Goal: Task Accomplishment & Management: Use online tool/utility

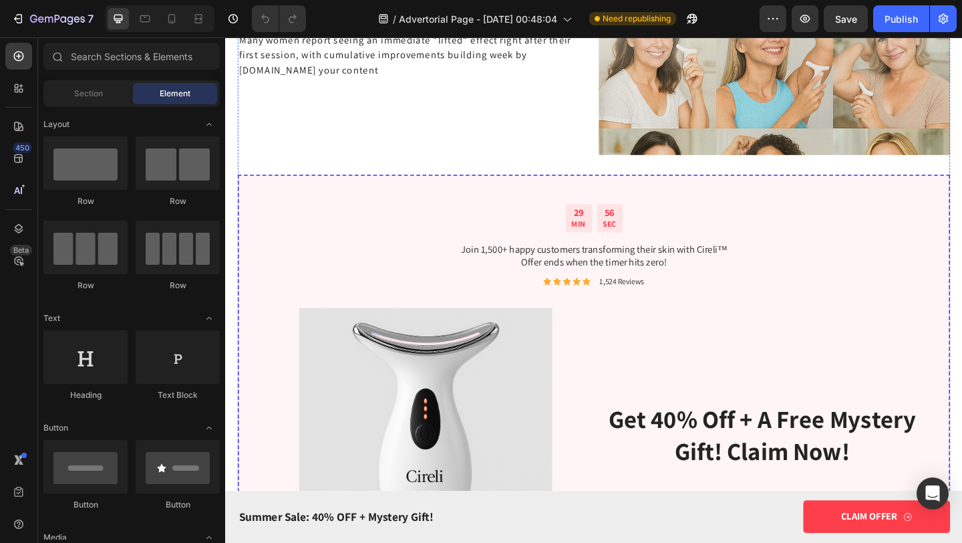
scroll to position [3817, 0]
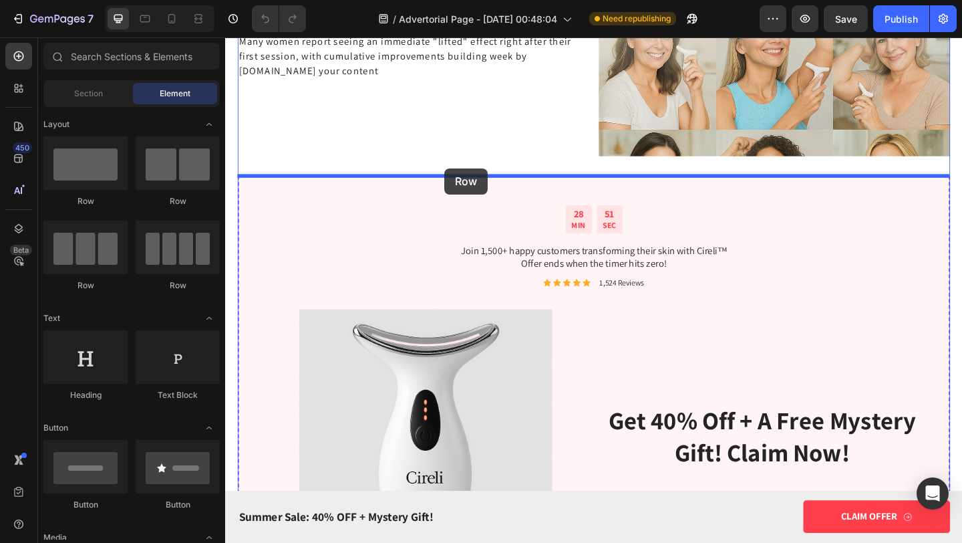
drag, startPoint x: 389, startPoint y: 204, endPoint x: 464, endPoint y: 180, distance: 79.1
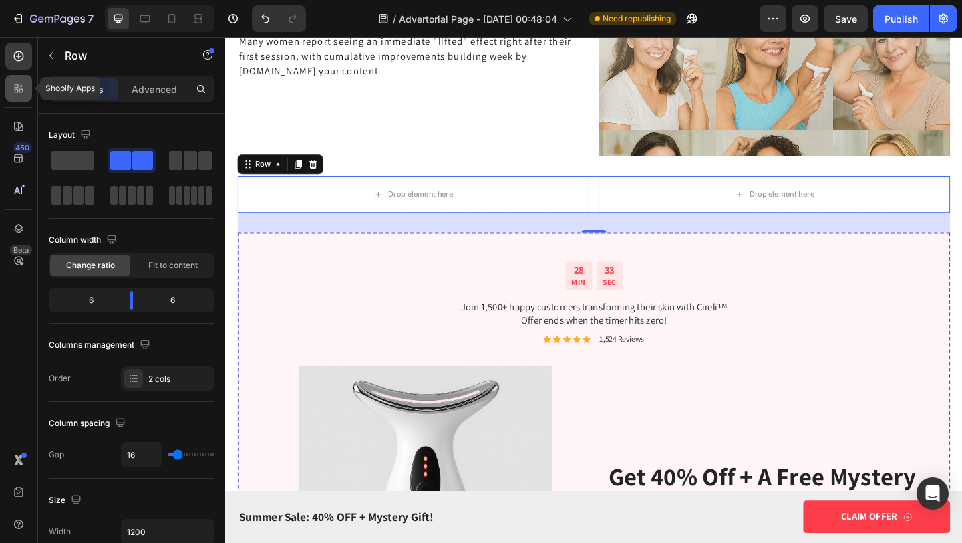
click at [19, 84] on icon at bounding box center [18, 88] width 13 height 13
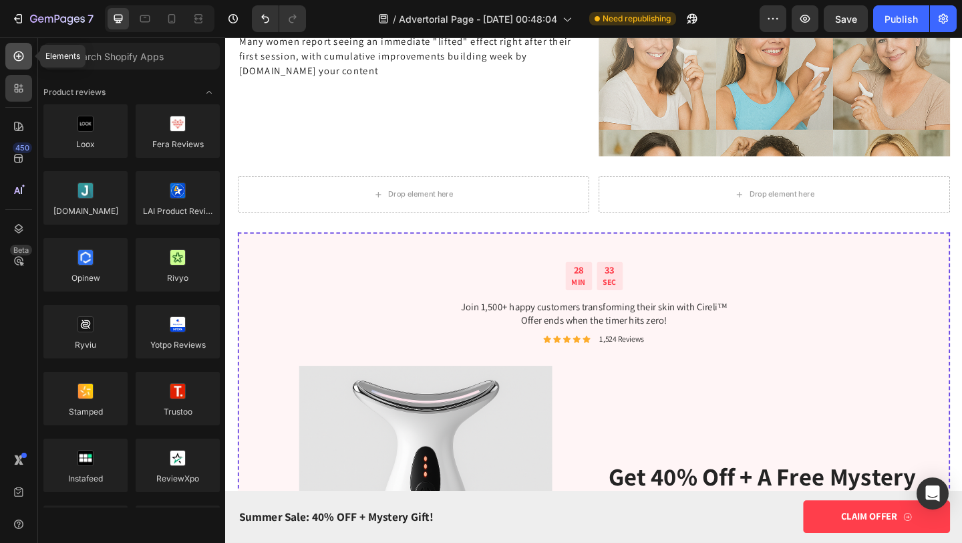
click at [18, 64] on div at bounding box center [18, 56] width 27 height 27
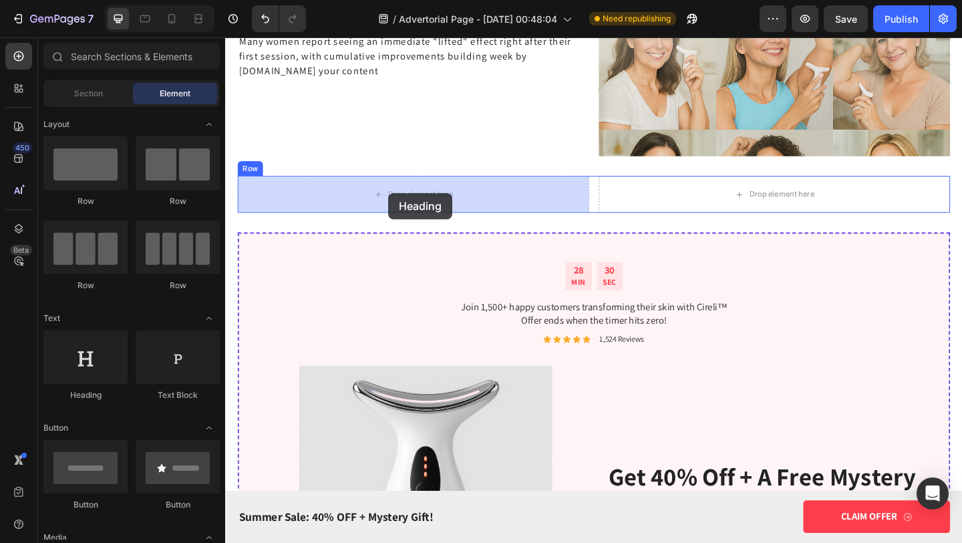
drag, startPoint x: 332, startPoint y: 402, endPoint x: 403, endPoint y: 207, distance: 207.6
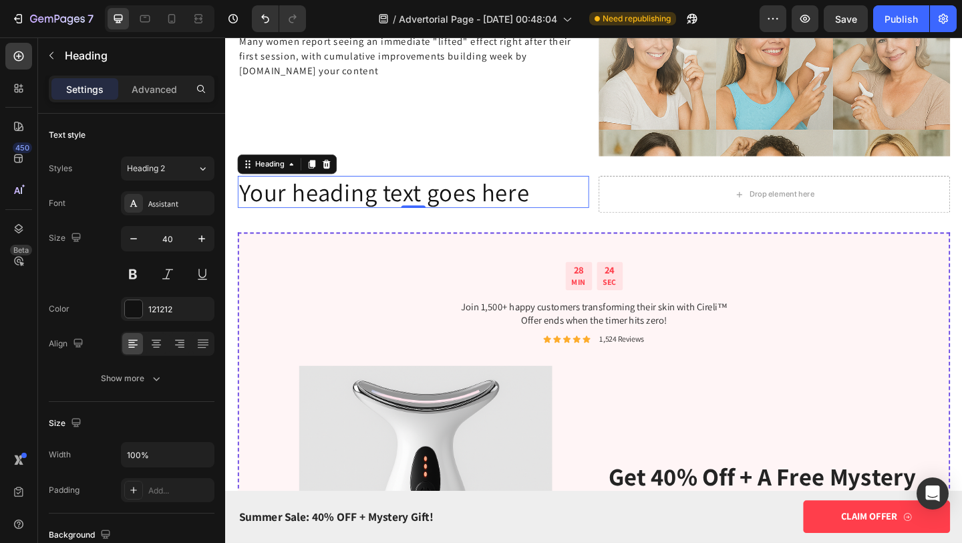
click at [416, 210] on h2 "Your heading text goes here" at bounding box center [430, 205] width 382 height 35
click at [416, 210] on p "Your heading text goes here" at bounding box center [430, 205] width 380 height 32
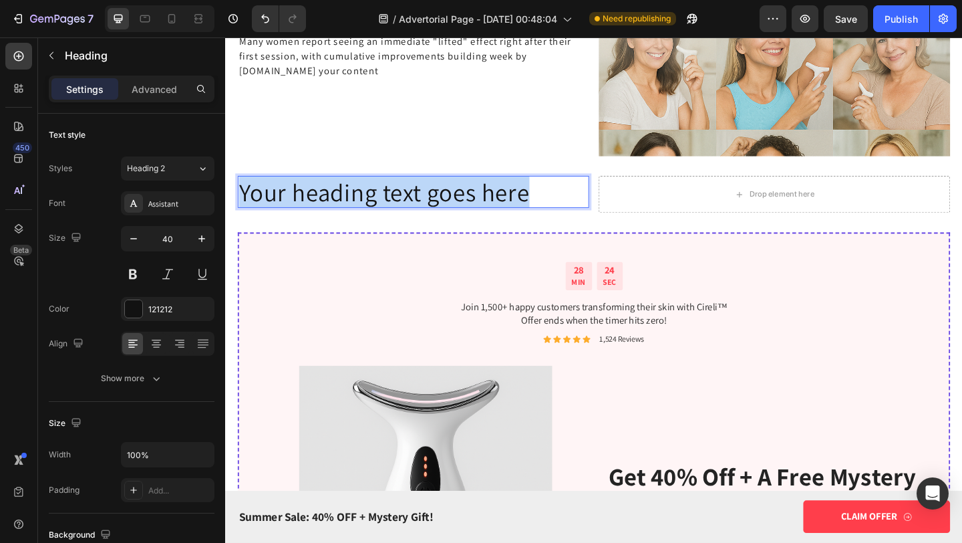
click at [416, 210] on p "Your heading text goes here" at bounding box center [430, 205] width 380 height 32
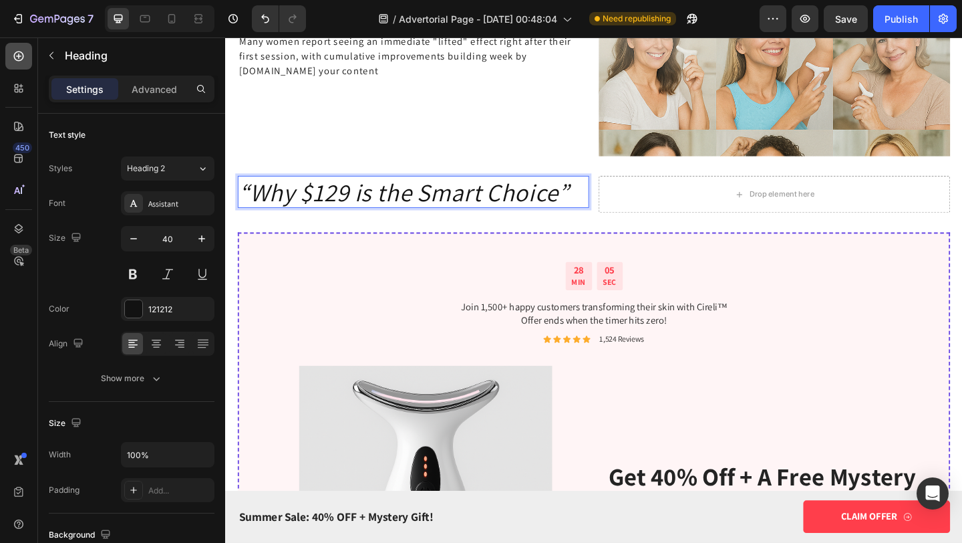
click at [21, 53] on icon at bounding box center [18, 55] width 13 height 13
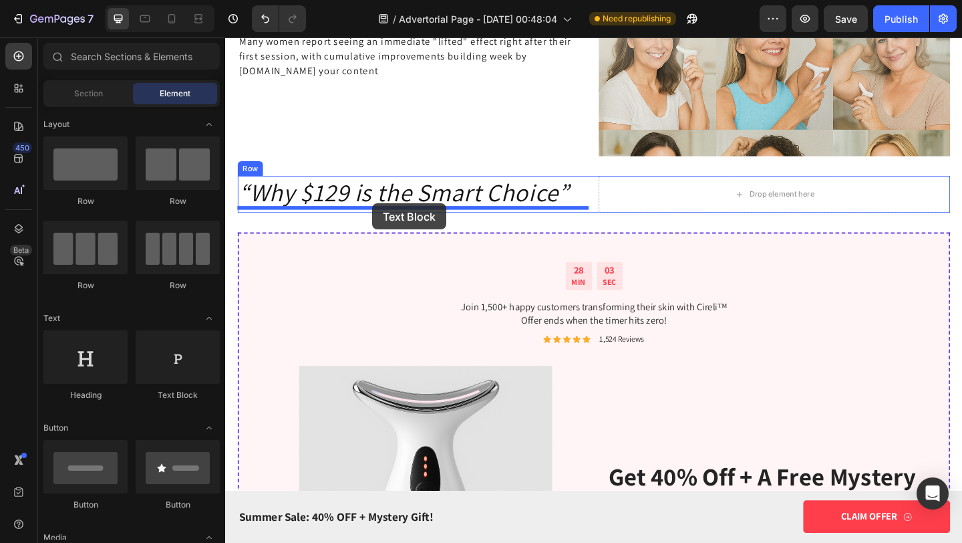
drag, startPoint x: 394, startPoint y: 394, endPoint x: 385, endPoint y: 218, distance: 176.7
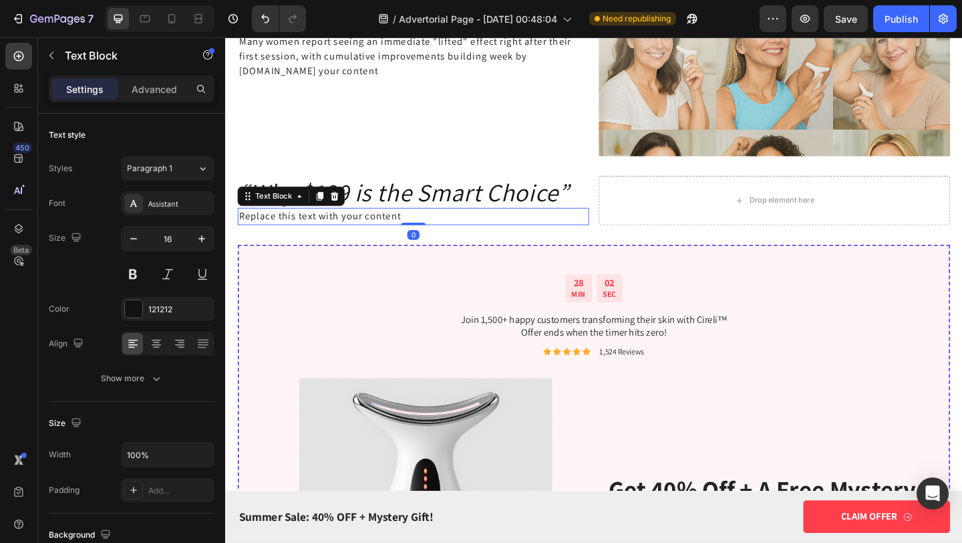
click at [392, 233] on div "Replace this text with your content" at bounding box center [430, 232] width 382 height 19
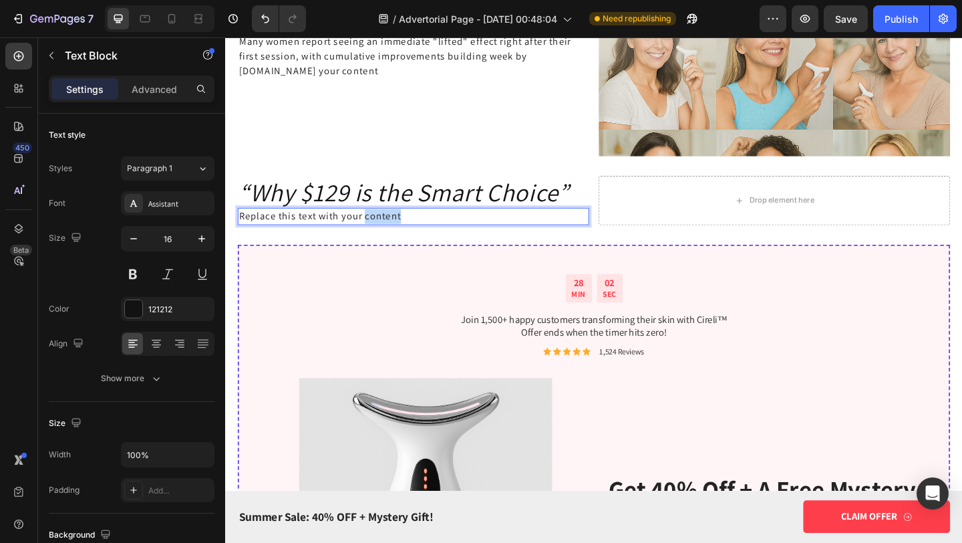
click at [392, 233] on p "Replace this text with your content" at bounding box center [430, 232] width 380 height 16
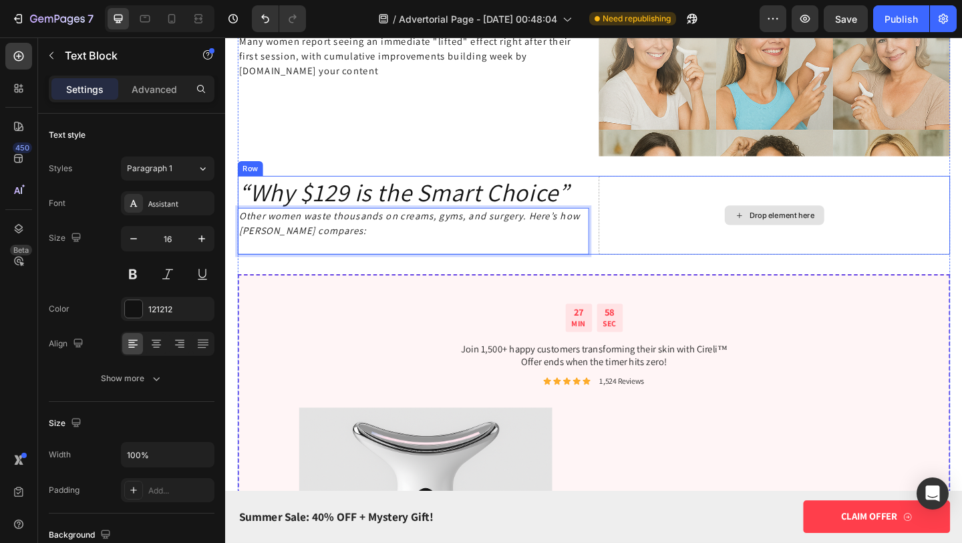
click at [865, 211] on div "Drop element here" at bounding box center [823, 231] width 382 height 86
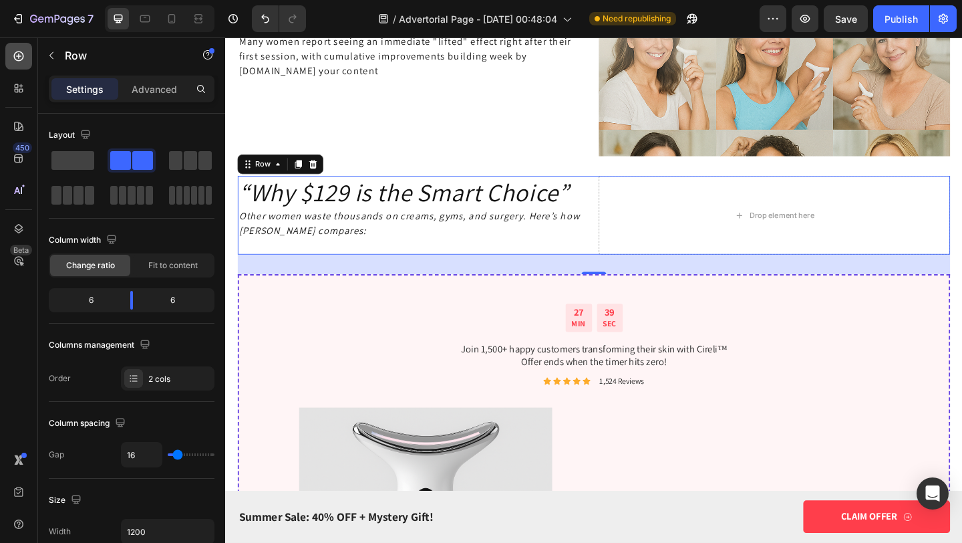
click at [22, 43] on div at bounding box center [18, 56] width 27 height 27
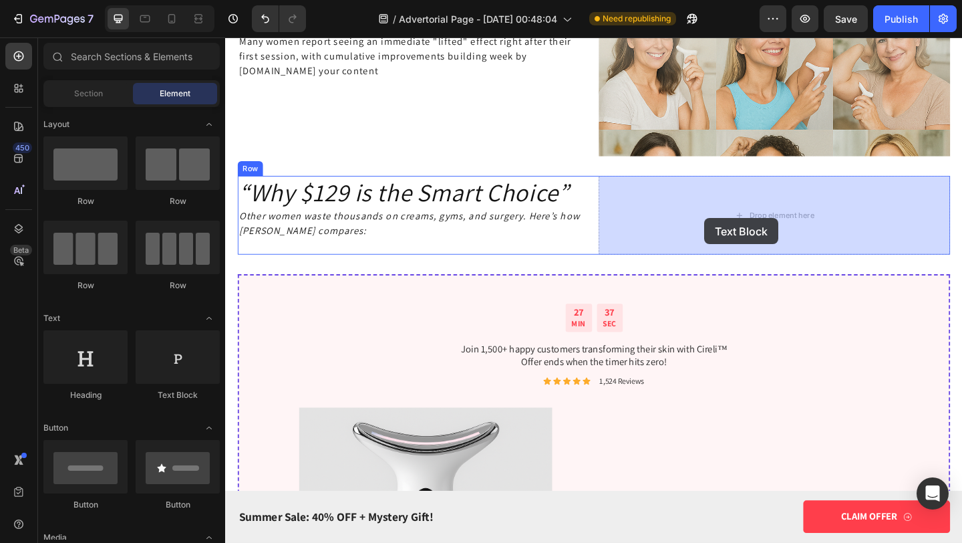
drag, startPoint x: 406, startPoint y: 393, endPoint x: 747, endPoint y: 235, distance: 375.6
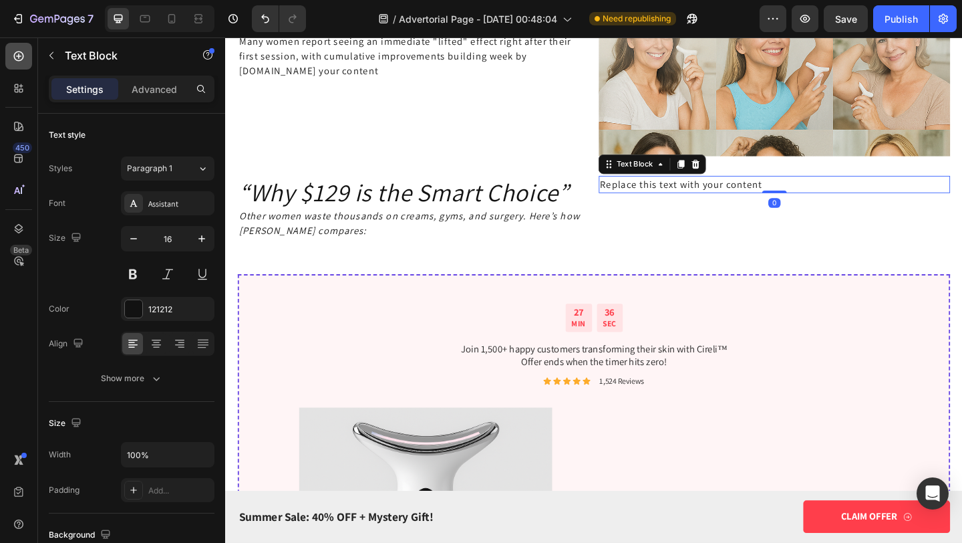
click at [11, 59] on div at bounding box center [18, 56] width 27 height 27
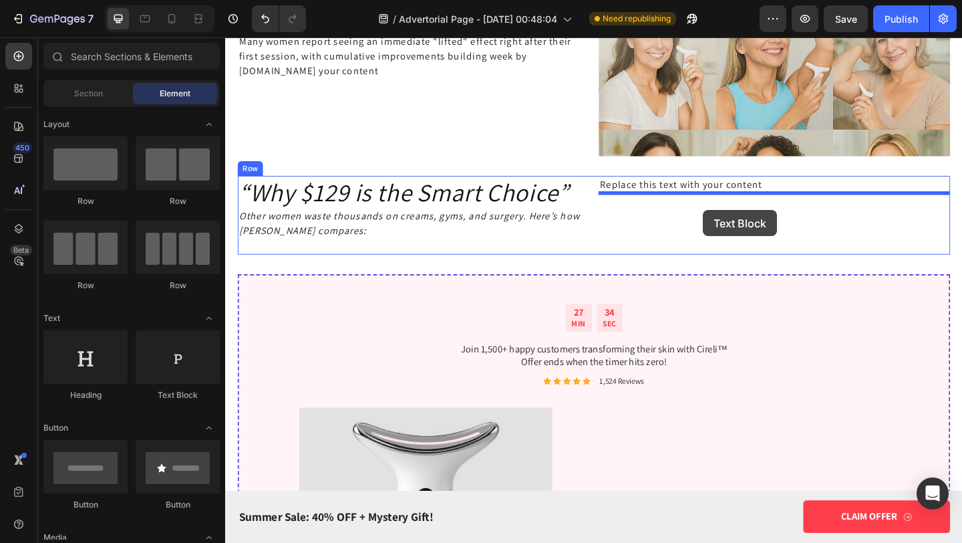
drag, startPoint x: 406, startPoint y: 411, endPoint x: 744, endPoint y: 222, distance: 386.9
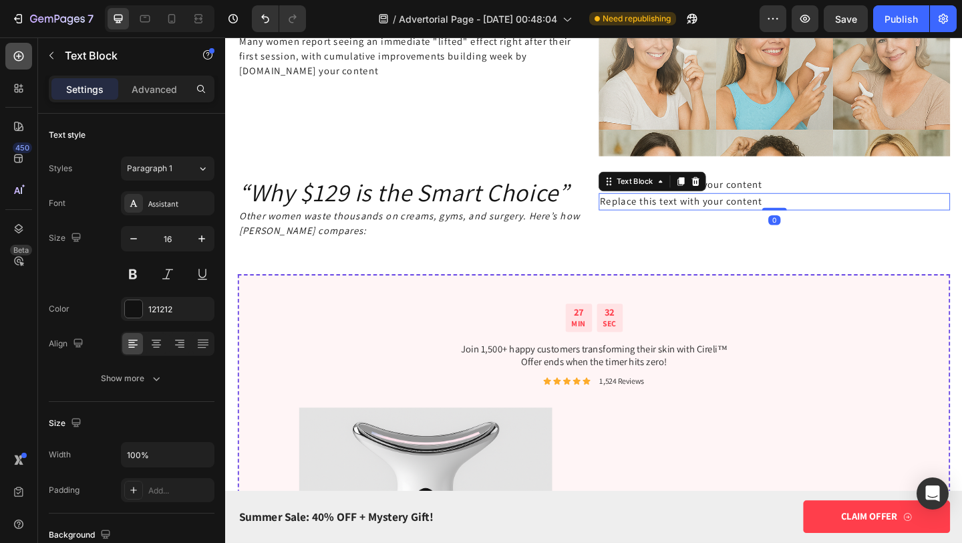
click at [21, 56] on icon at bounding box center [18, 55] width 13 height 13
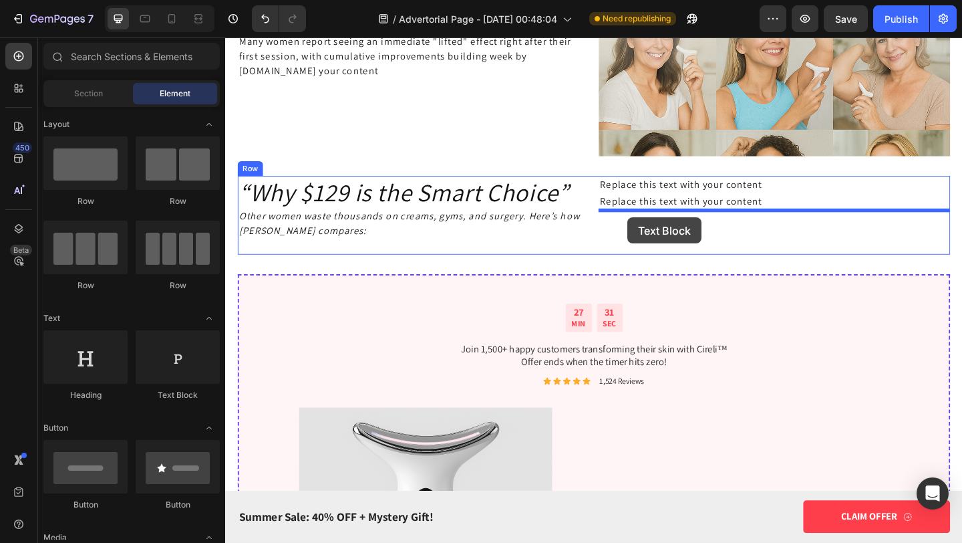
drag, startPoint x: 393, startPoint y: 393, endPoint x: 663, endPoint y: 233, distance: 313.7
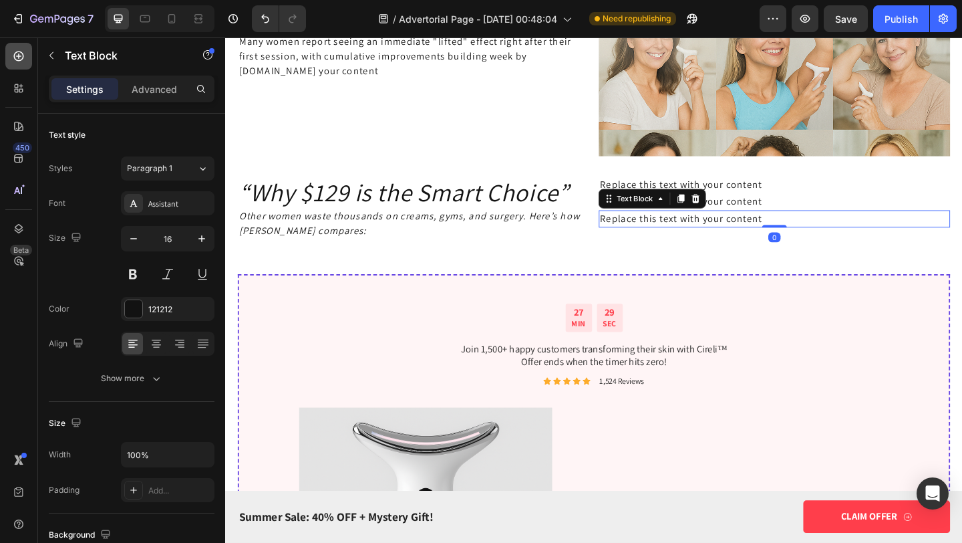
click at [21, 64] on div at bounding box center [18, 56] width 27 height 27
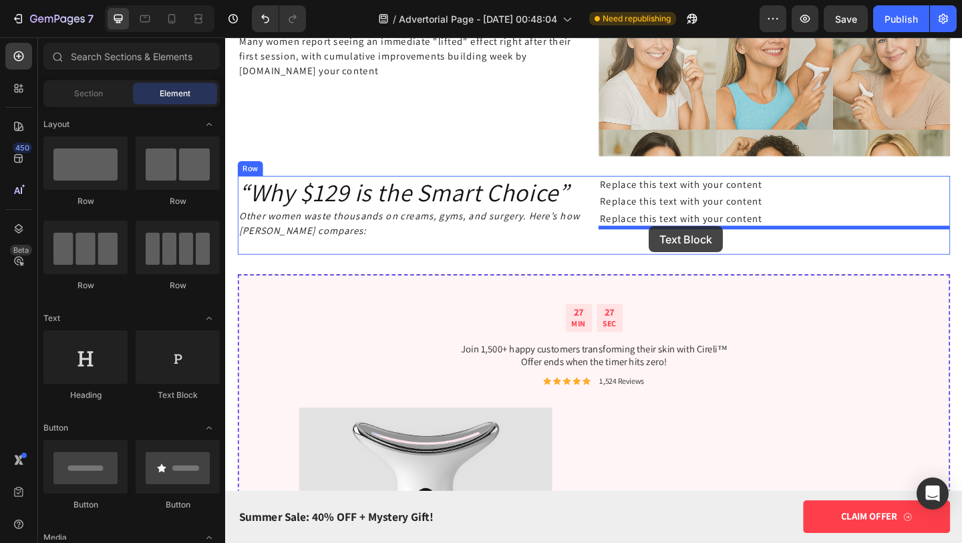
drag, startPoint x: 402, startPoint y: 410, endPoint x: 686, endPoint y: 243, distance: 329.9
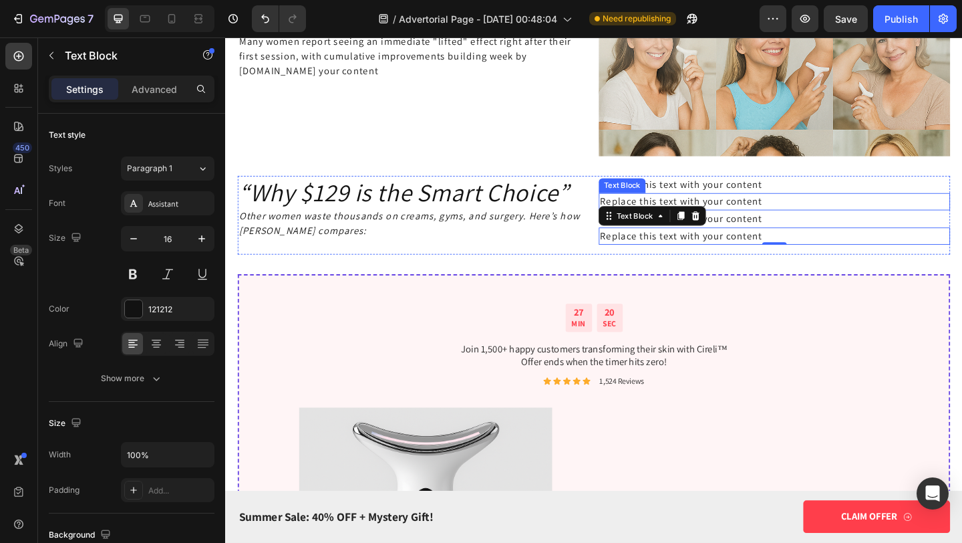
click at [678, 198] on div "Text Block" at bounding box center [656, 198] width 45 height 12
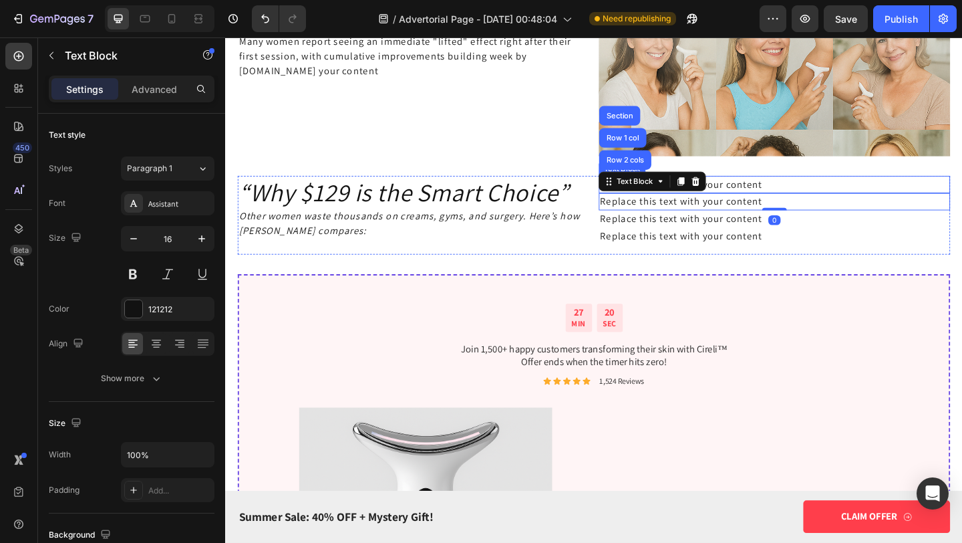
click at [773, 199] on div "Replace this text with your content" at bounding box center [823, 197] width 382 height 19
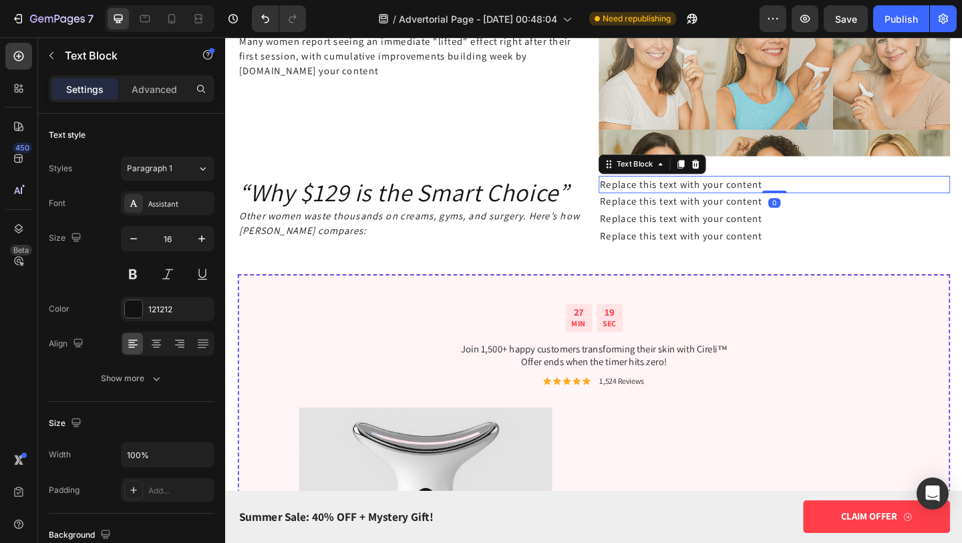
click at [774, 198] on div "Replace this text with your content" at bounding box center [823, 197] width 382 height 19
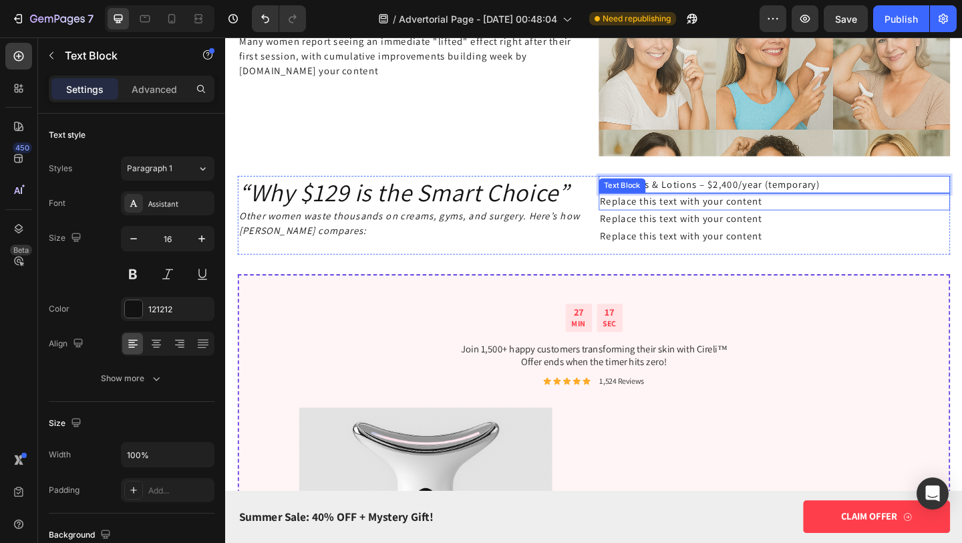
click at [738, 215] on div "Replace this text with your content" at bounding box center [823, 216] width 382 height 19
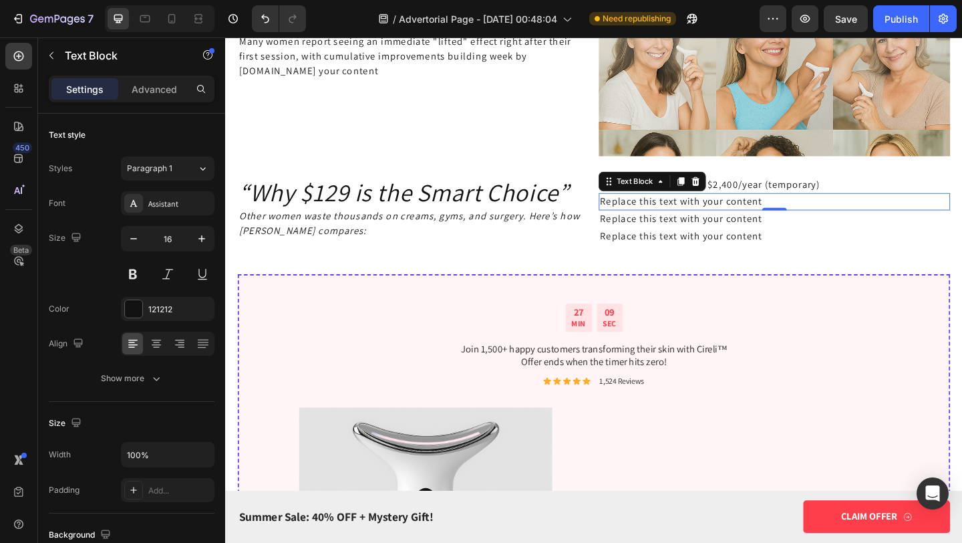
click at [704, 215] on div "Replace this text with your content" at bounding box center [823, 216] width 382 height 19
click at [705, 216] on p "Replace this text with your content" at bounding box center [823, 216] width 380 height 16
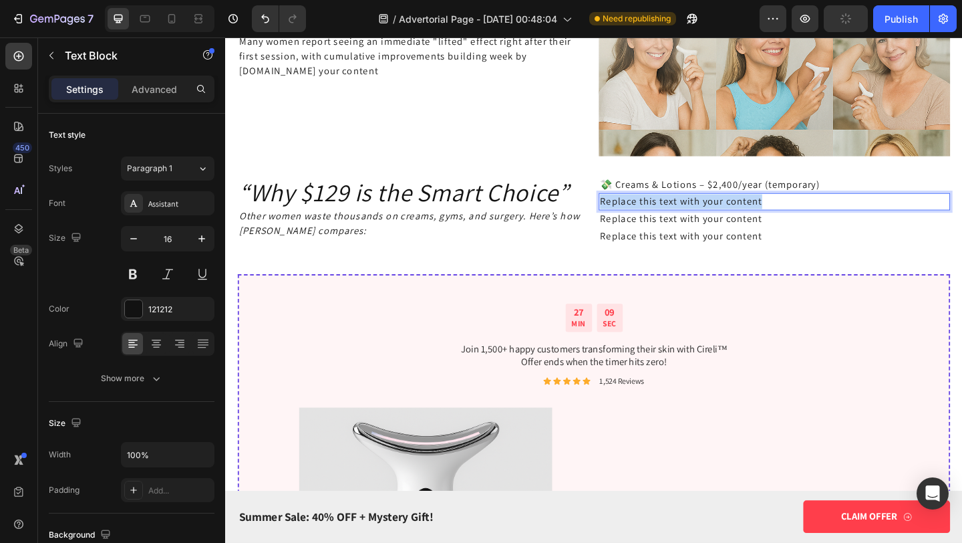
click at [705, 216] on p "Replace this text with your content" at bounding box center [823, 216] width 380 height 16
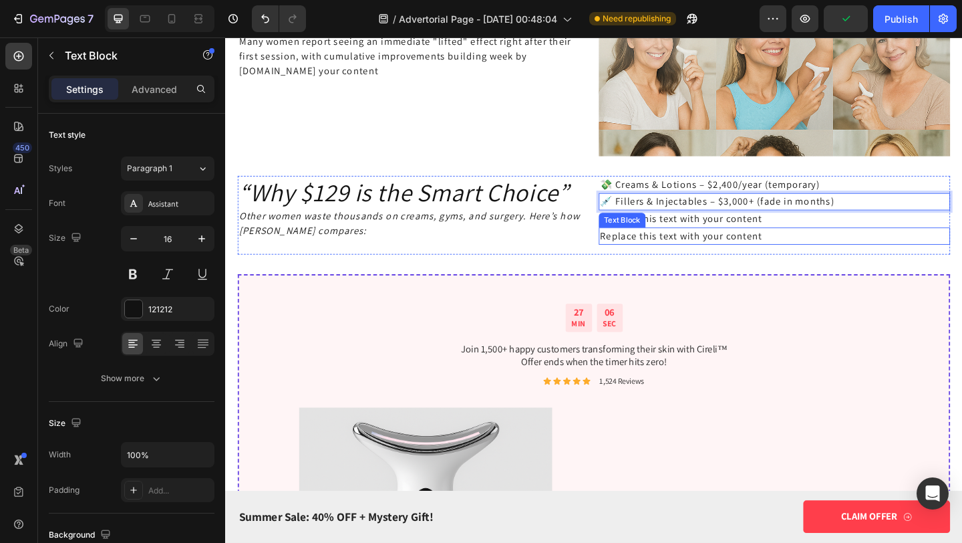
click at [689, 232] on div "Replace this text with your content" at bounding box center [823, 234] width 382 height 19
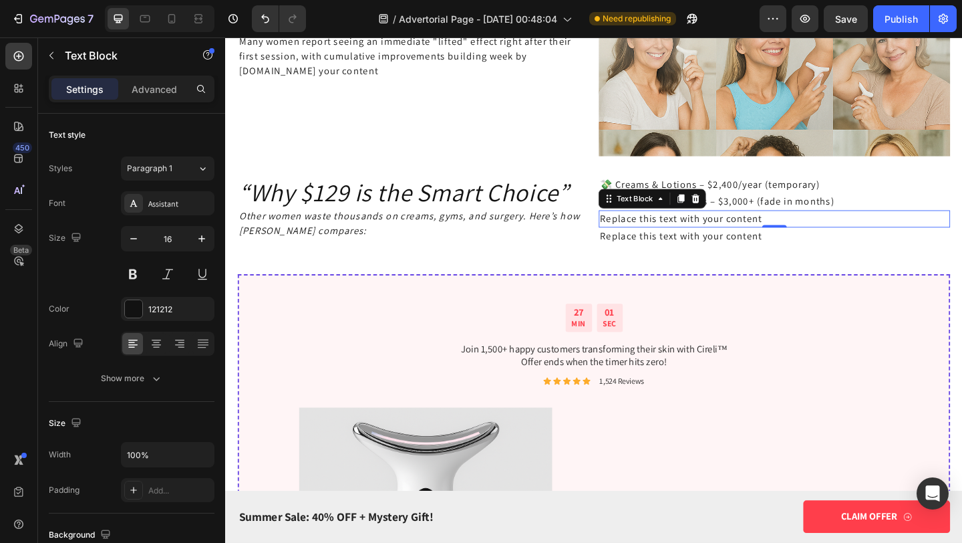
click at [730, 231] on div "Replace this text with your content" at bounding box center [823, 234] width 382 height 19
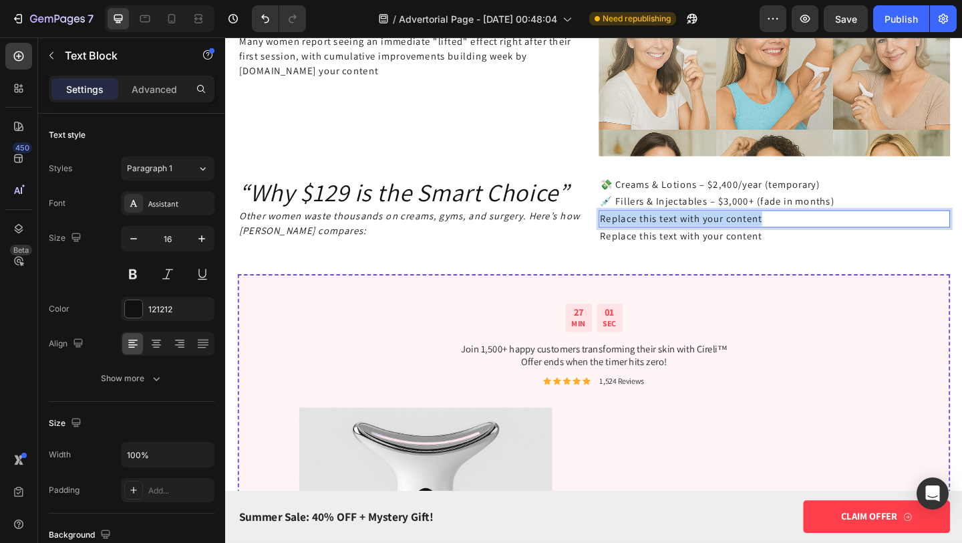
click at [730, 231] on p "Replace this text with your content" at bounding box center [823, 235] width 380 height 16
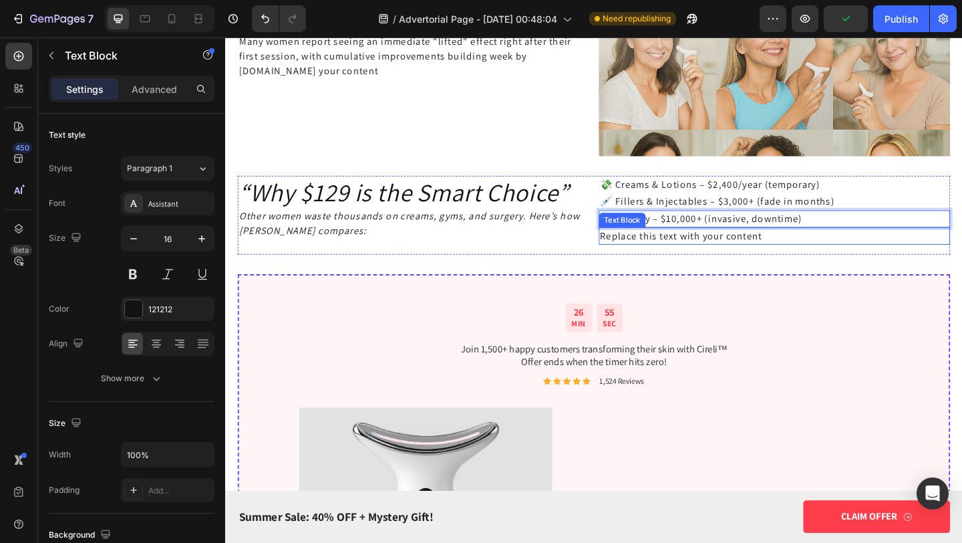
click at [684, 251] on div "Replace this text with your content" at bounding box center [823, 253] width 382 height 19
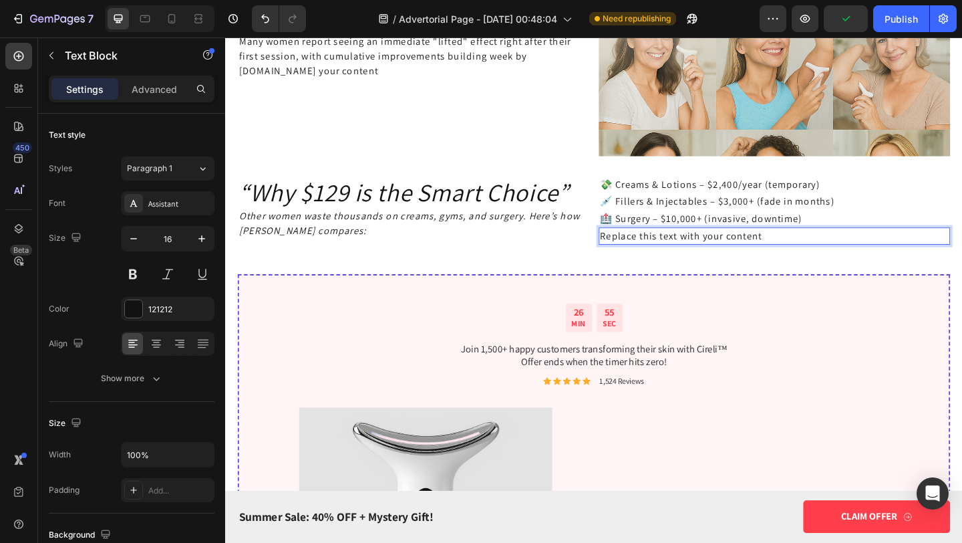
click at [684, 251] on div "Replace this text with your content" at bounding box center [823, 253] width 382 height 19
click at [684, 251] on p "Replace this text with your content" at bounding box center [823, 253] width 380 height 16
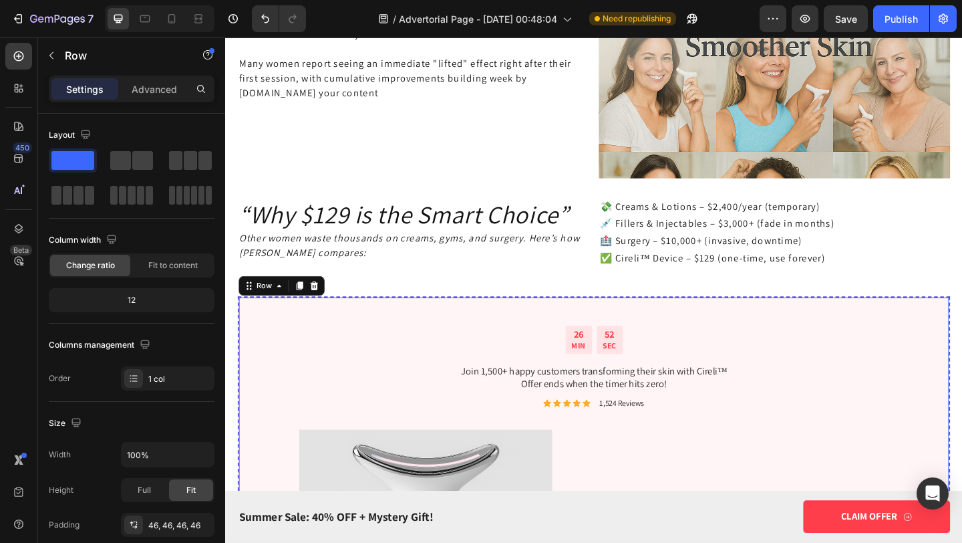
scroll to position [3785, 0]
